Goal: Information Seeking & Learning: Learn about a topic

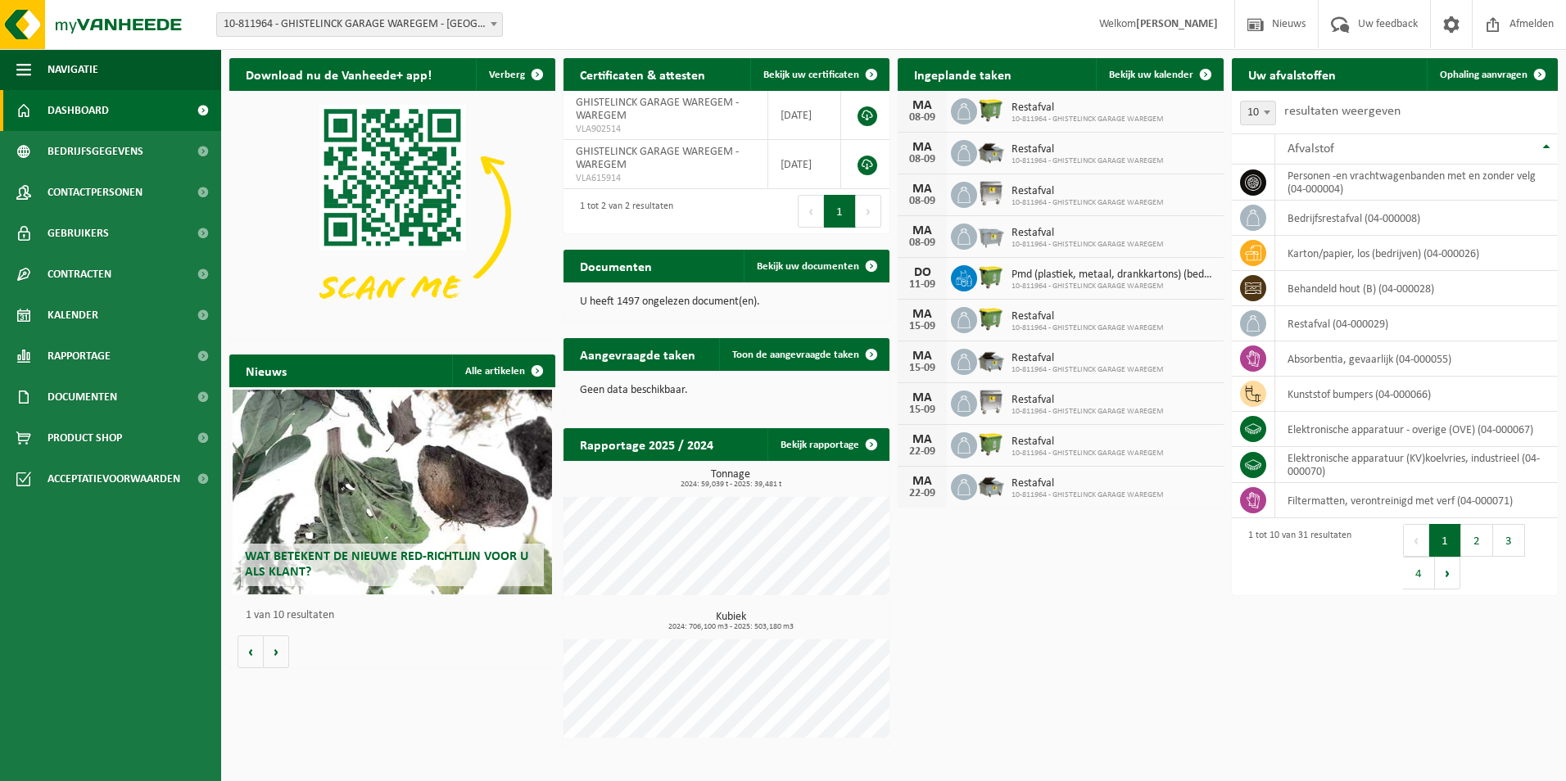
drag, startPoint x: 1090, startPoint y: 631, endPoint x: 1119, endPoint y: 622, distance: 30.6
click at [1090, 631] on div "Download nu de Vanheede+ app! Verberg Certificaten & attesten Bekijk uw certifi…" at bounding box center [893, 402] width 1336 height 704
click at [1102, 707] on div "Download nu de Vanheede+ app! Verberg Certificaten & attesten Bekijk uw certifi…" at bounding box center [893, 402] width 1336 height 704
click at [660, 115] on td "GHISTELINCK GARAGE WAREGEM - WAREGEM VLA902514" at bounding box center [665, 115] width 205 height 49
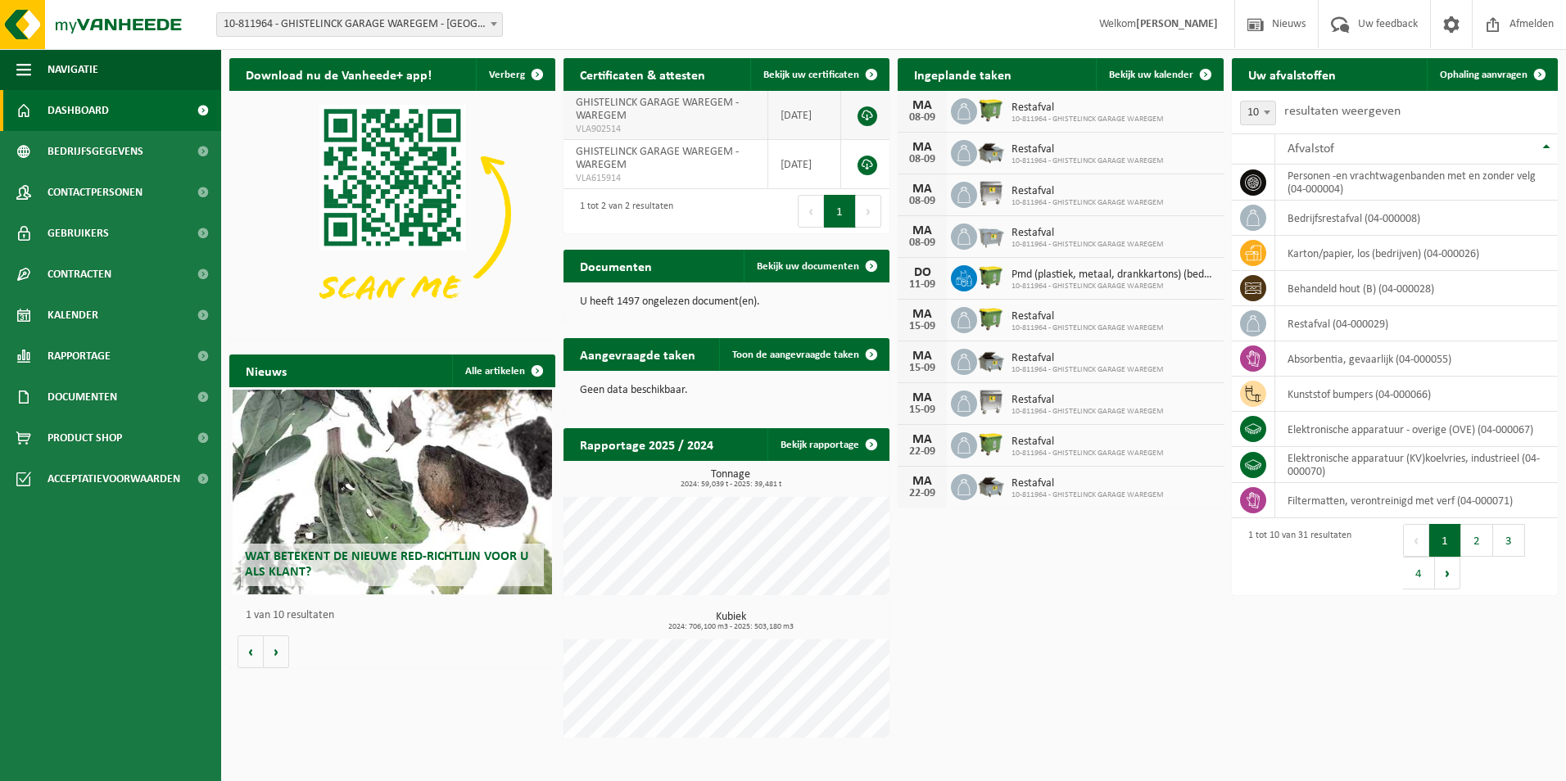
click at [660, 115] on td "GHISTELINCK GARAGE WAREGEM - WAREGEM VLA902514" at bounding box center [665, 115] width 205 height 49
click at [100, 410] on span "Documenten" at bounding box center [82, 397] width 70 height 41
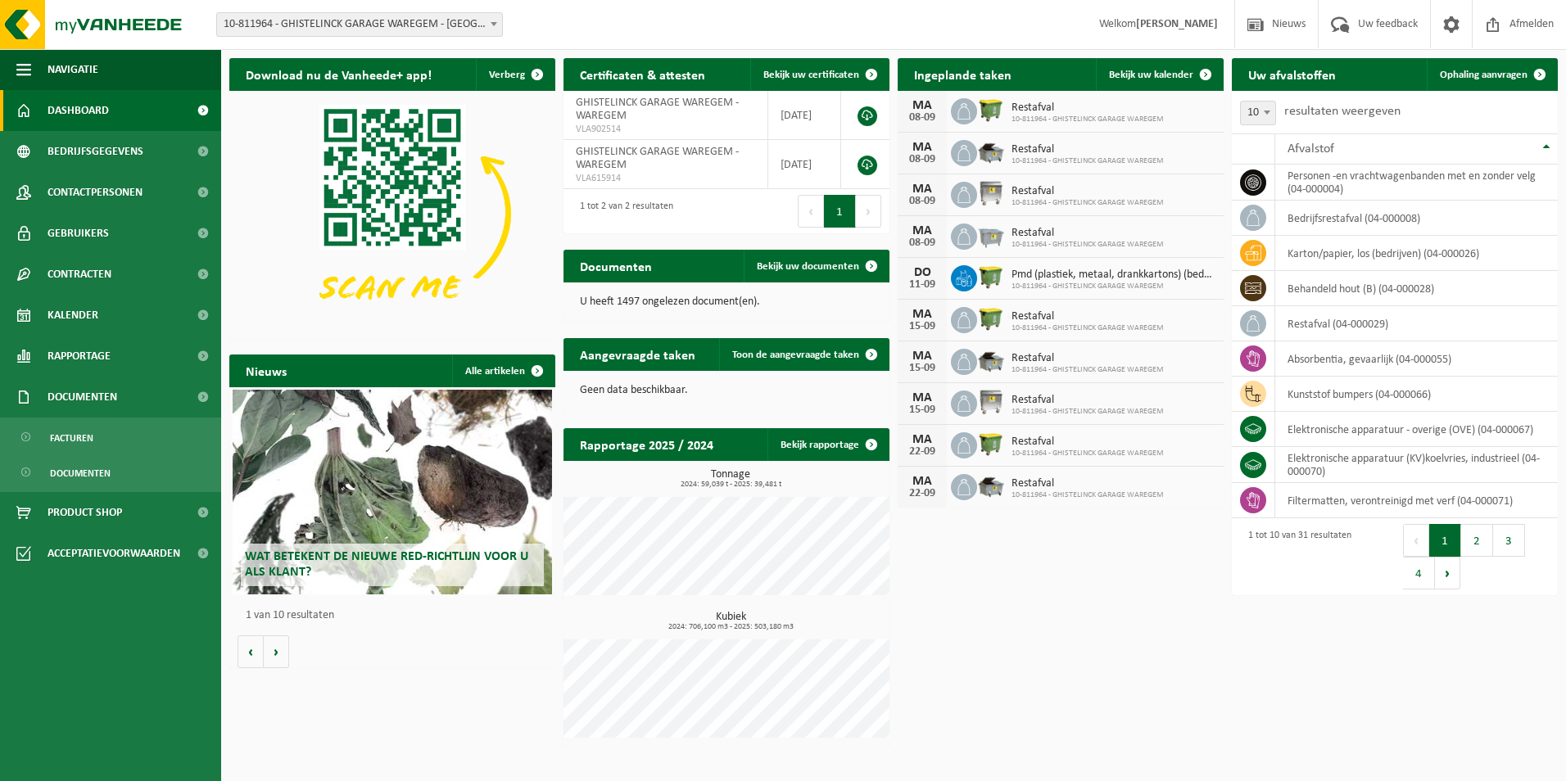
click at [88, 107] on span "Dashboard" at bounding box center [77, 110] width 61 height 41
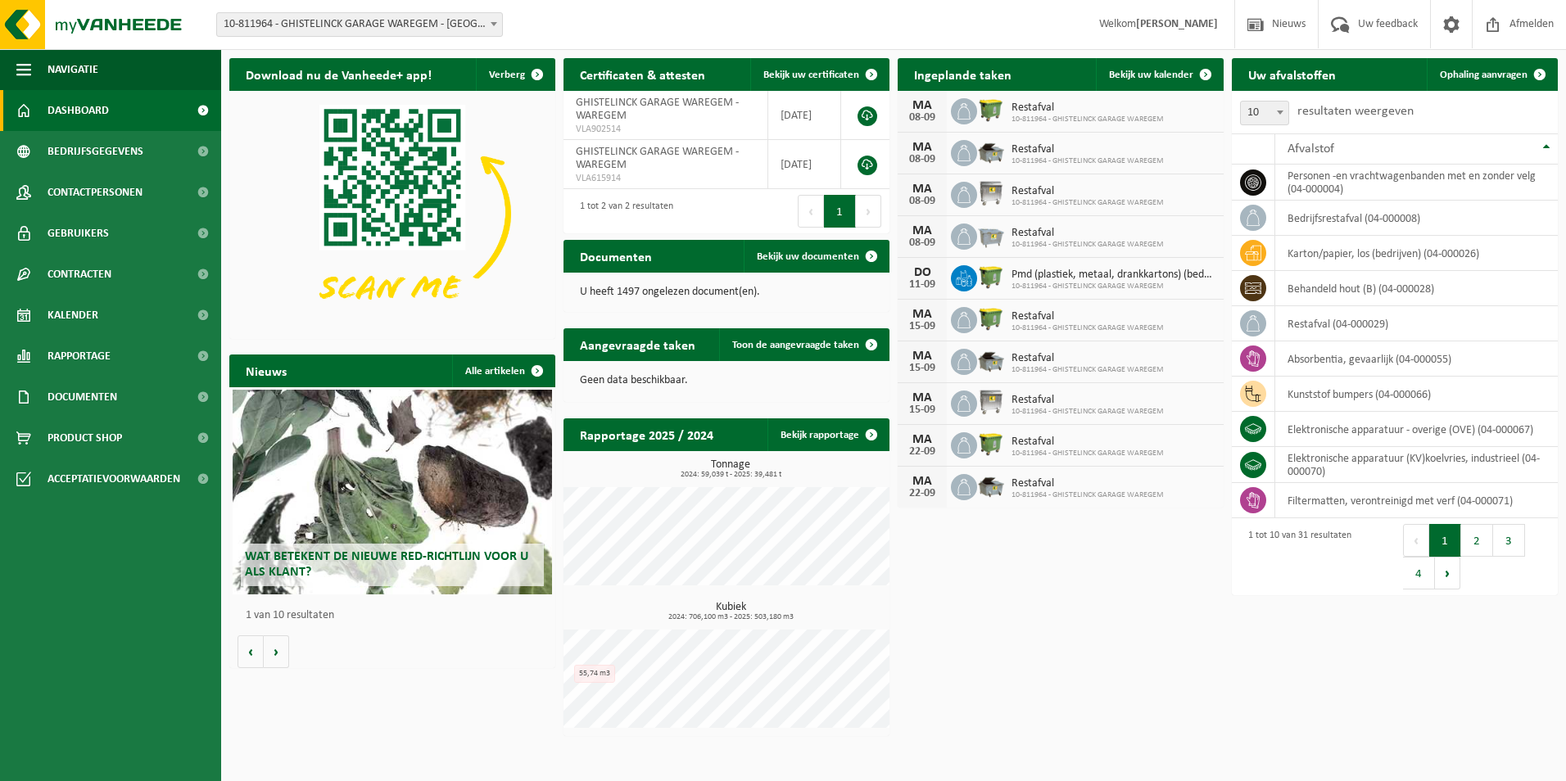
click at [452, 472] on div "Wat betekent de nieuwe RED-richtlijn voor u als klant?" at bounding box center [392, 492] width 319 height 205
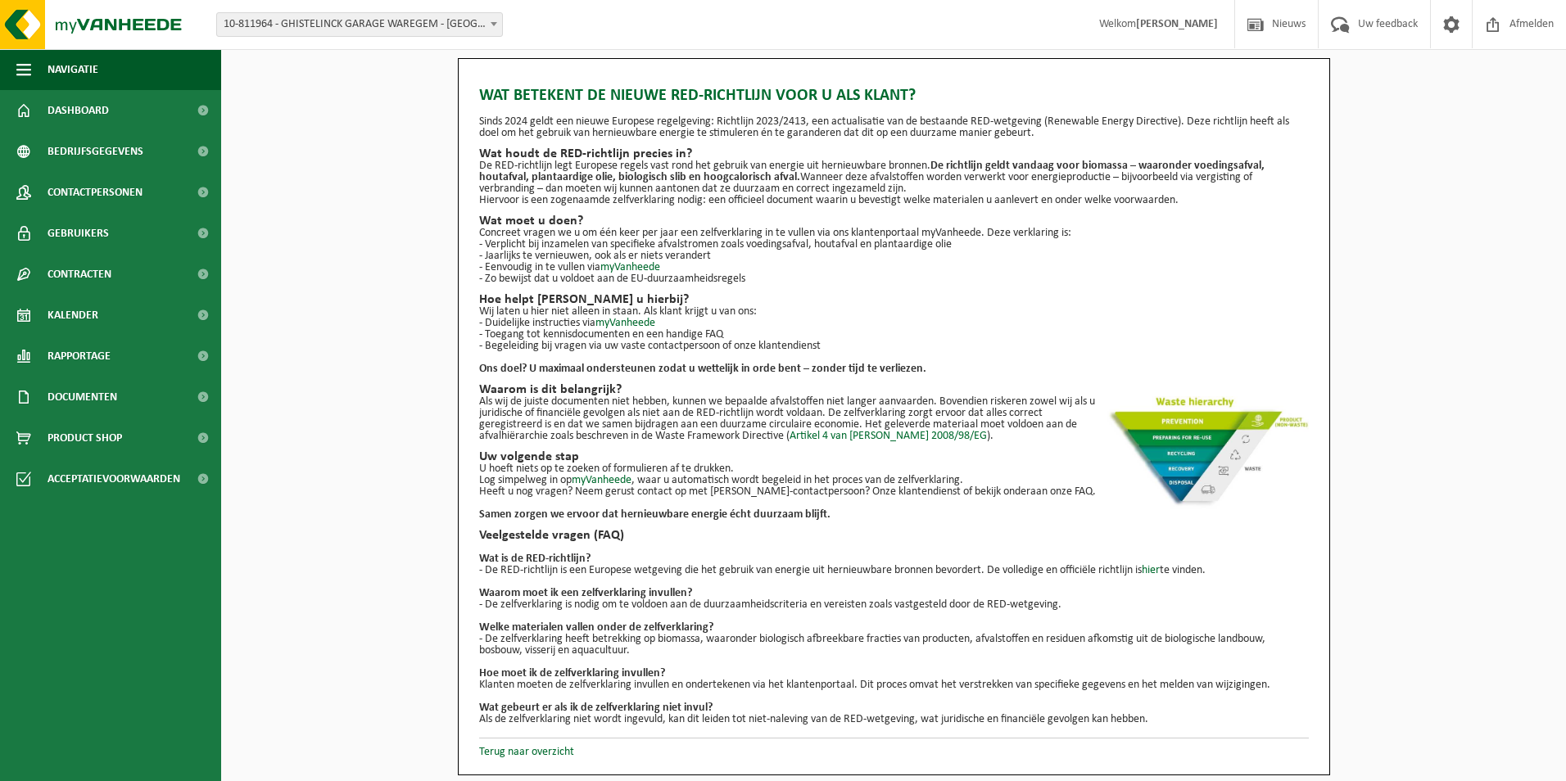
click at [906, 188] on p "De RED-richtlijn legt Europese regels vast rond het gebruik van energie uit her…" at bounding box center [894, 177] width 830 height 34
